Goal: Task Accomplishment & Management: Manage account settings

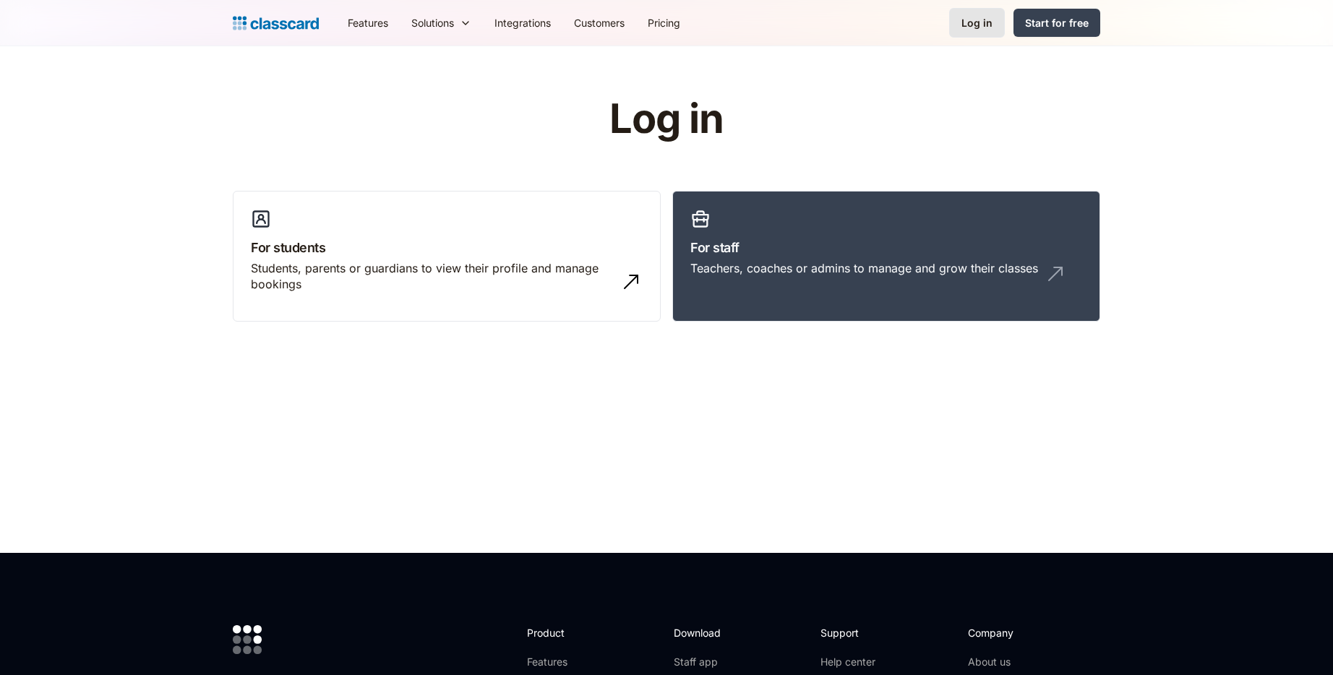
click at [982, 20] on div "Log in" at bounding box center [977, 22] width 31 height 15
click at [974, 18] on div "Log in" at bounding box center [977, 22] width 31 height 15
click at [973, 13] on link "Log in" at bounding box center [977, 23] width 56 height 30
click at [1004, 18] on link "Log in" at bounding box center [977, 23] width 56 height 30
